Goal: Information Seeking & Learning: Find specific fact

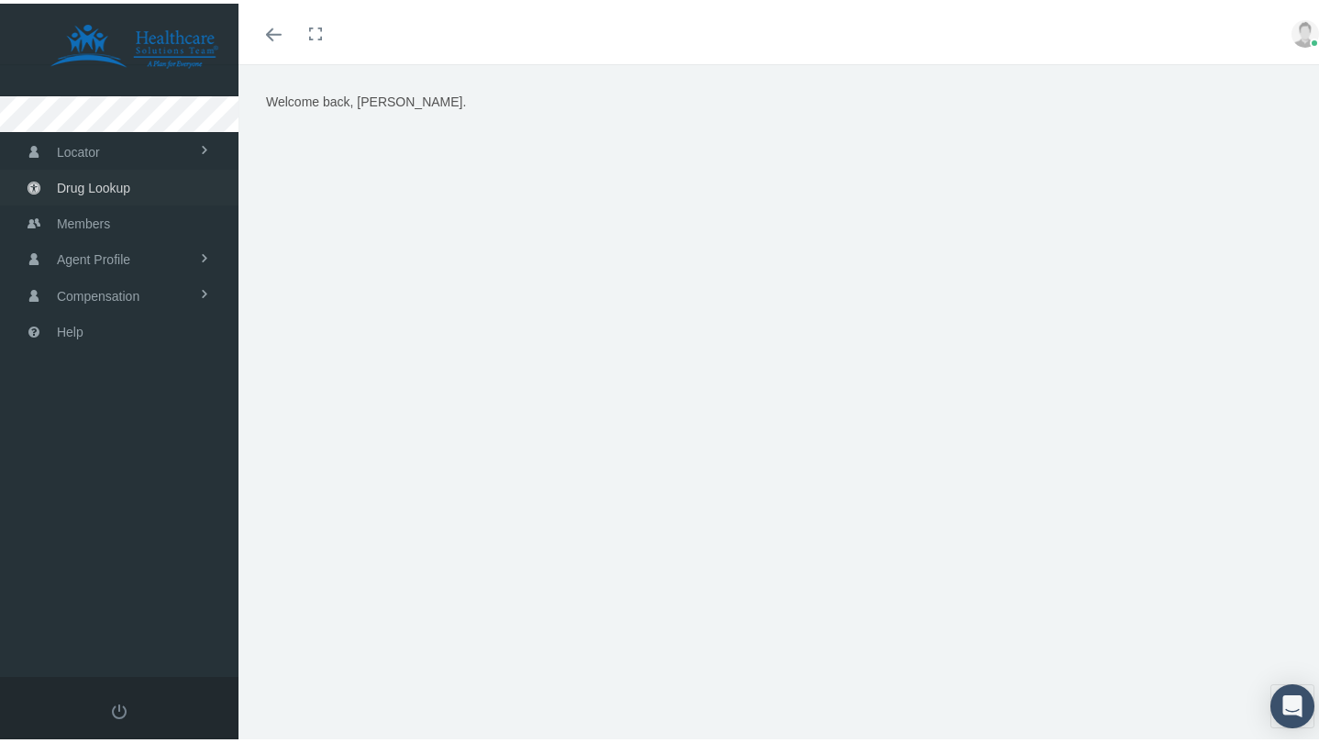
click at [98, 181] on span "Drug Lookup" at bounding box center [93, 184] width 73 height 35
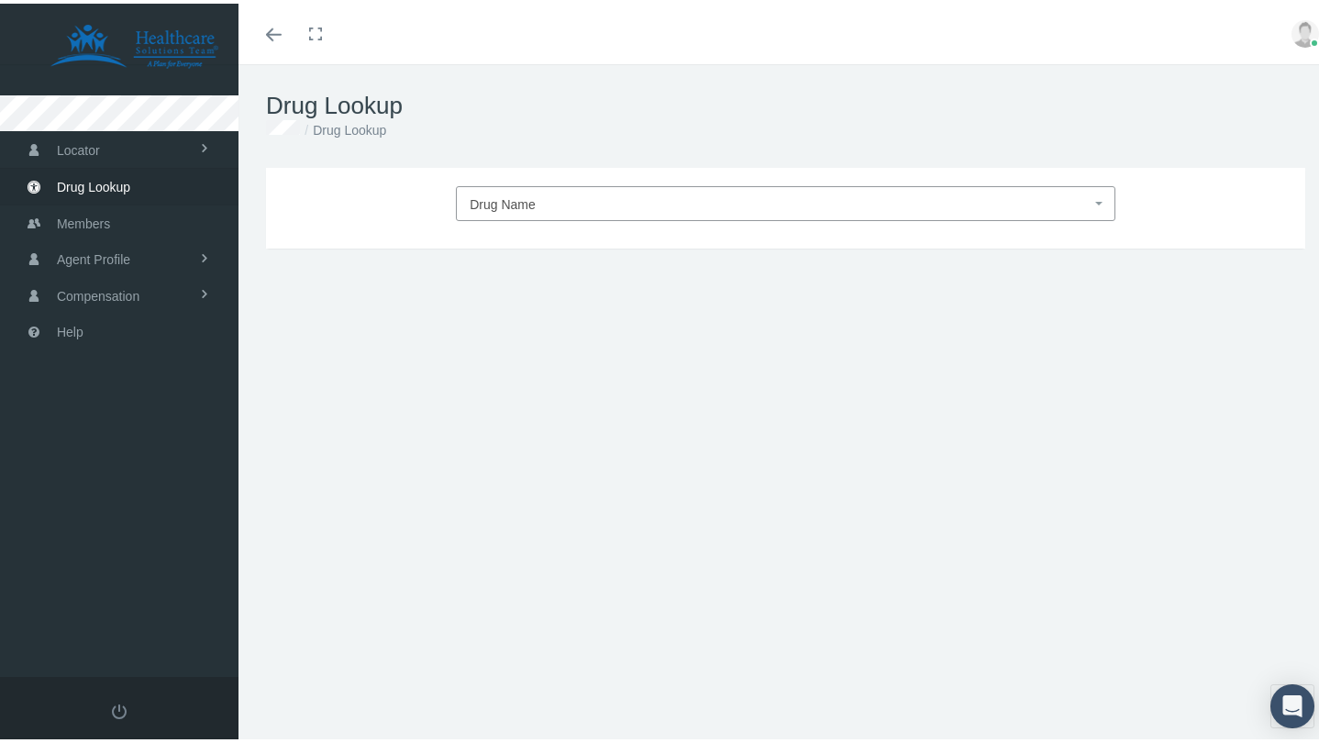
click at [516, 205] on span "Drug Name" at bounding box center [503, 201] width 66 height 15
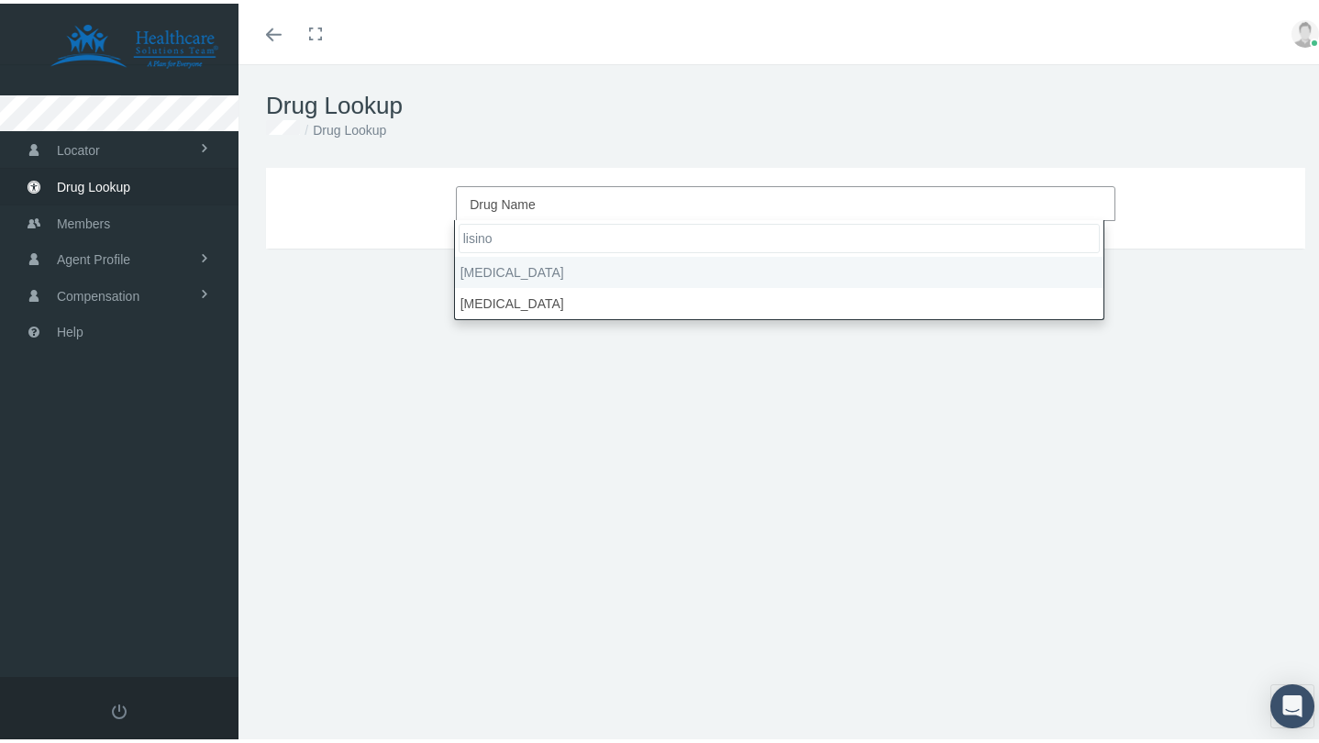
type input "lisino"
select select "Lisinopril"
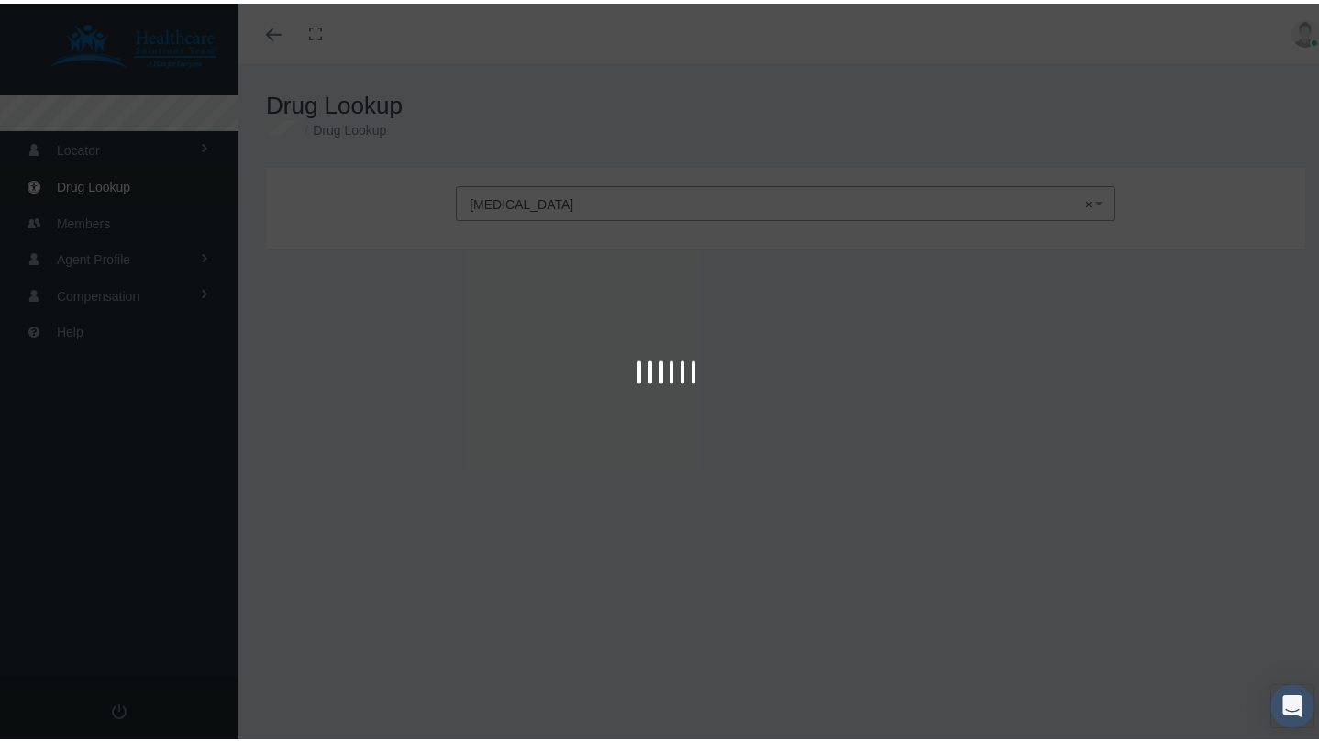
type input "30"
select select "Tablet"
select select "10 MG"
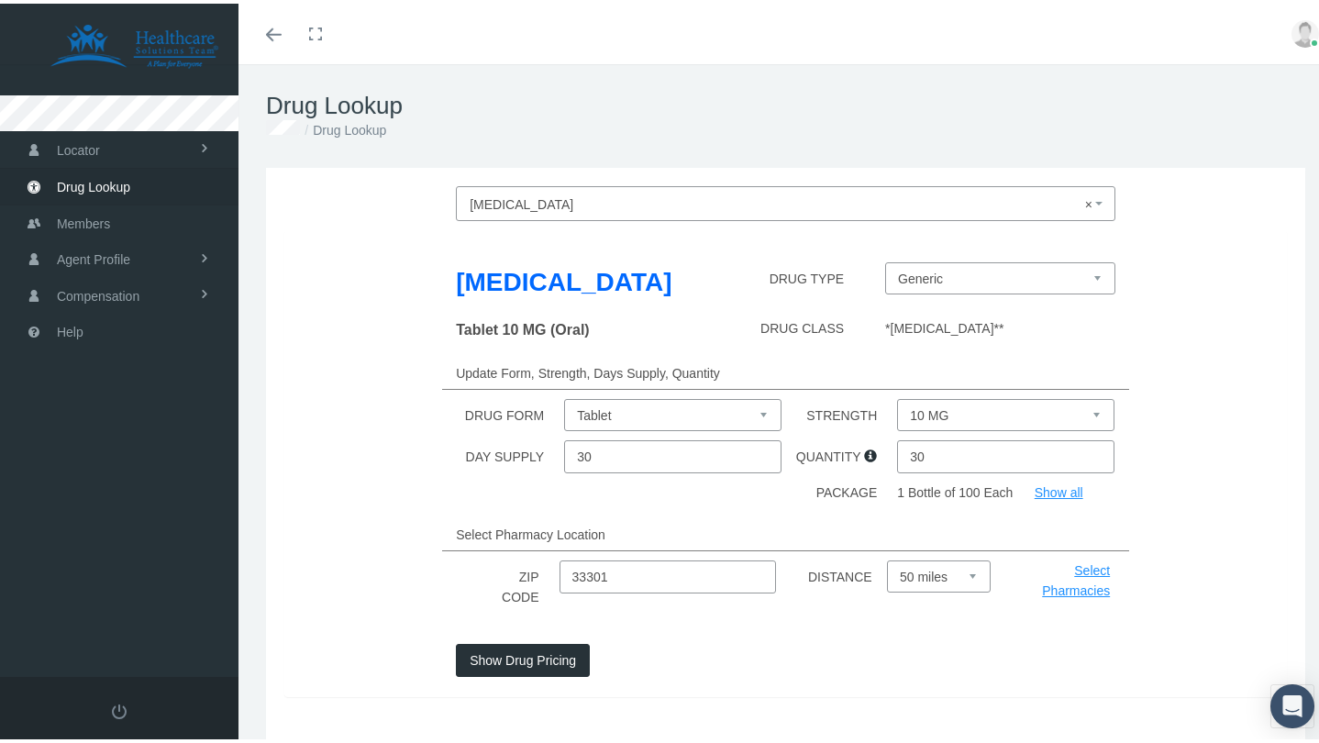
scroll to position [72, 0]
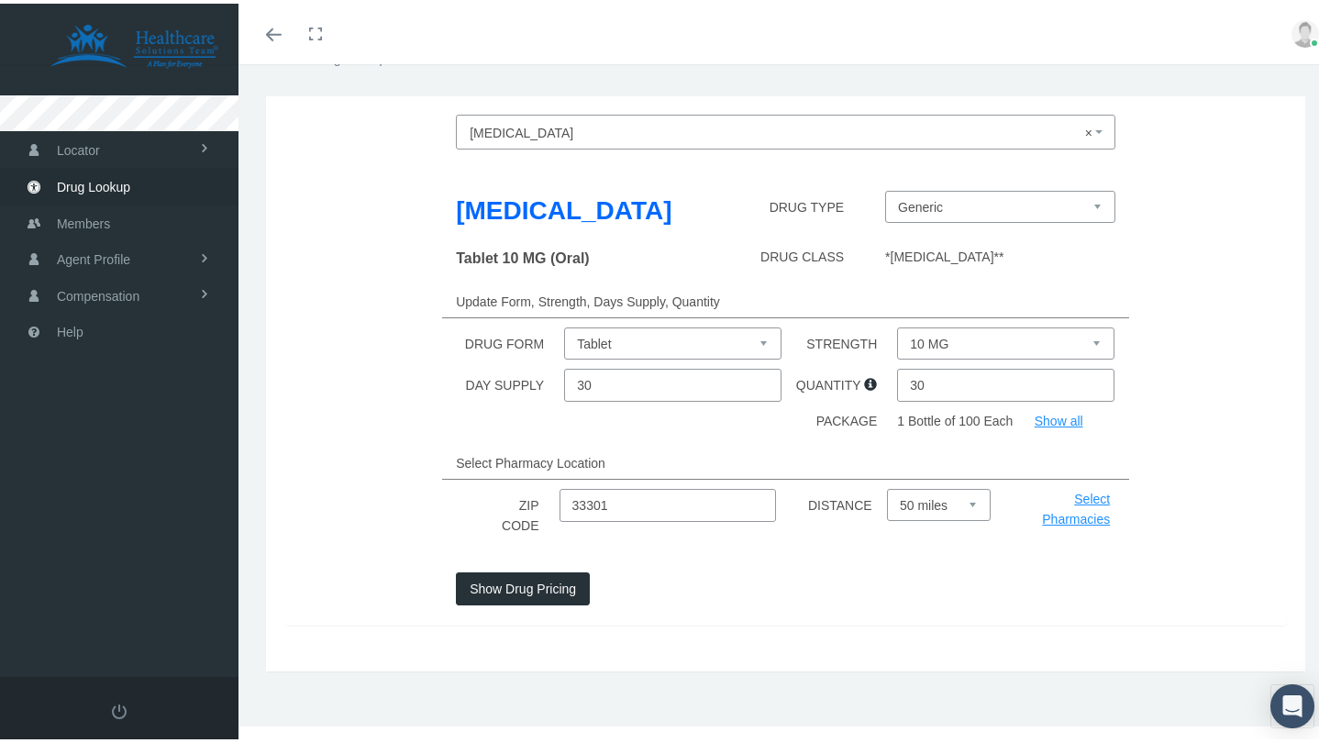
click at [561, 589] on button "Show Drug Pricing" at bounding box center [523, 585] width 134 height 33
